Goal: Register for event/course

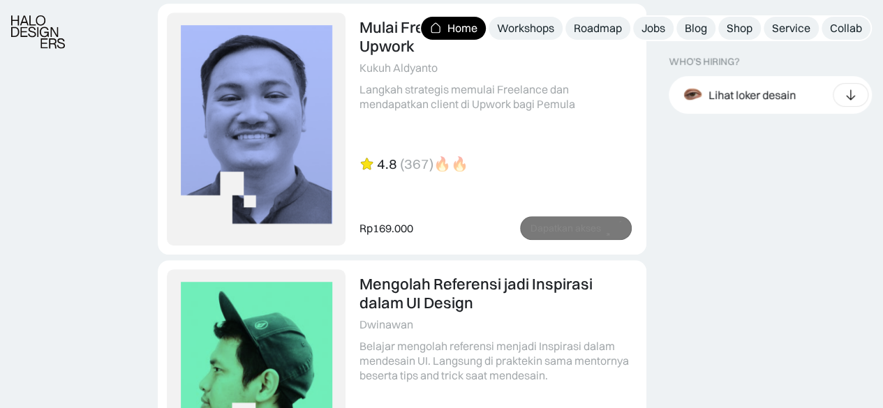
scroll to position [3070, 0]
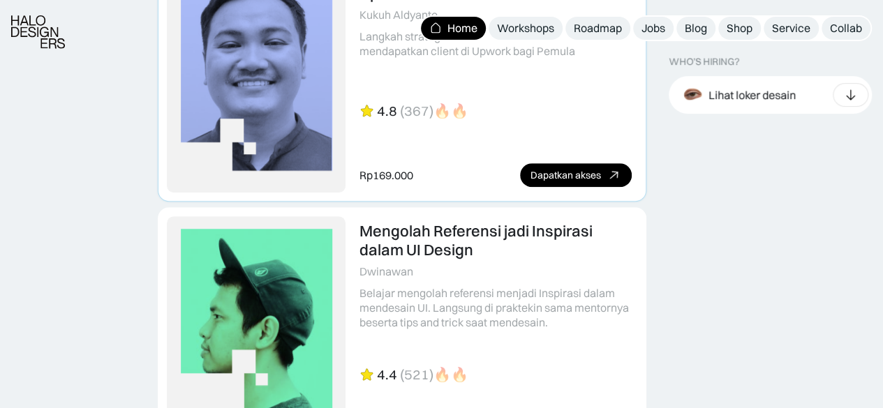
click at [505, 80] on link at bounding box center [401, 76] width 487 height 250
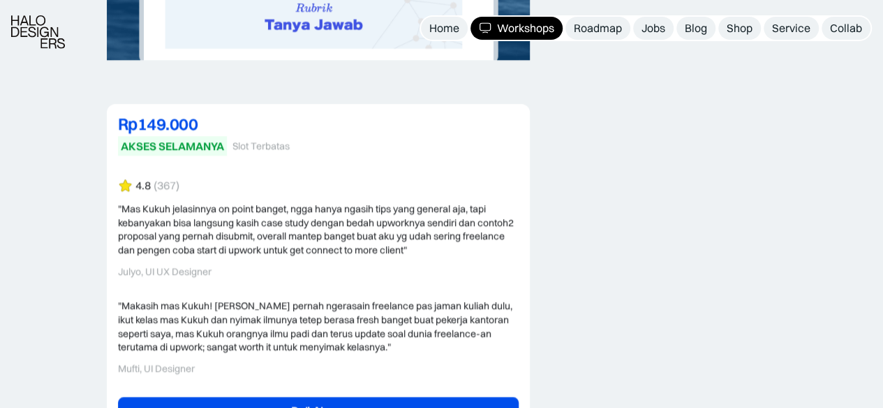
scroll to position [3559, 0]
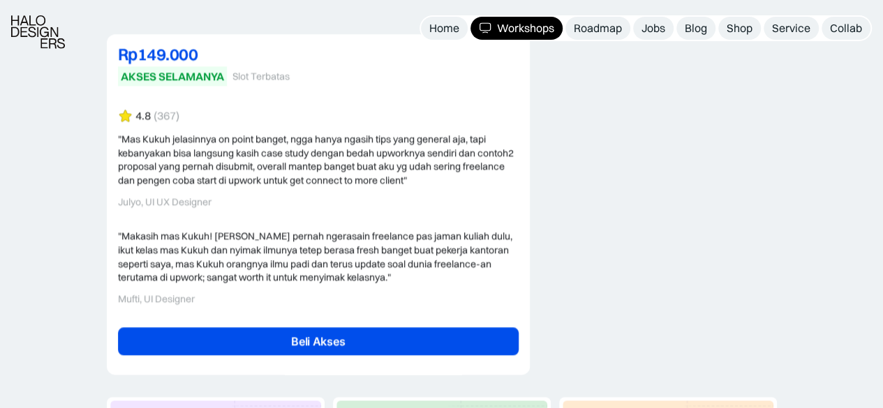
click at [406, 327] on link "Beli Akses" at bounding box center [318, 341] width 401 height 28
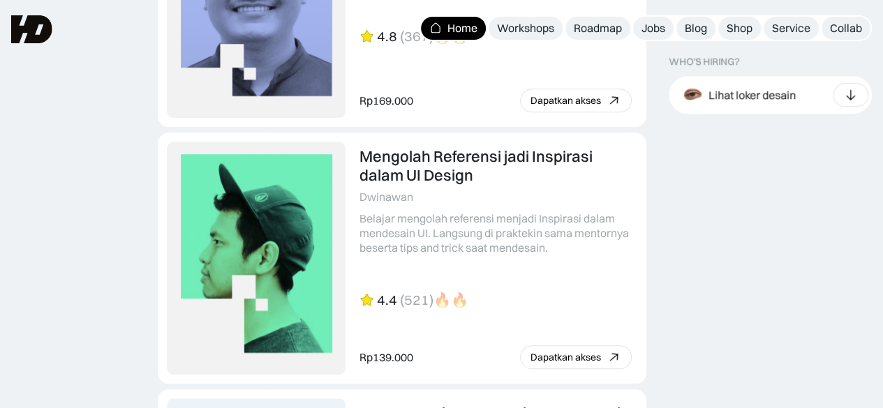
scroll to position [3070, 0]
